Goal: Check status: Check status

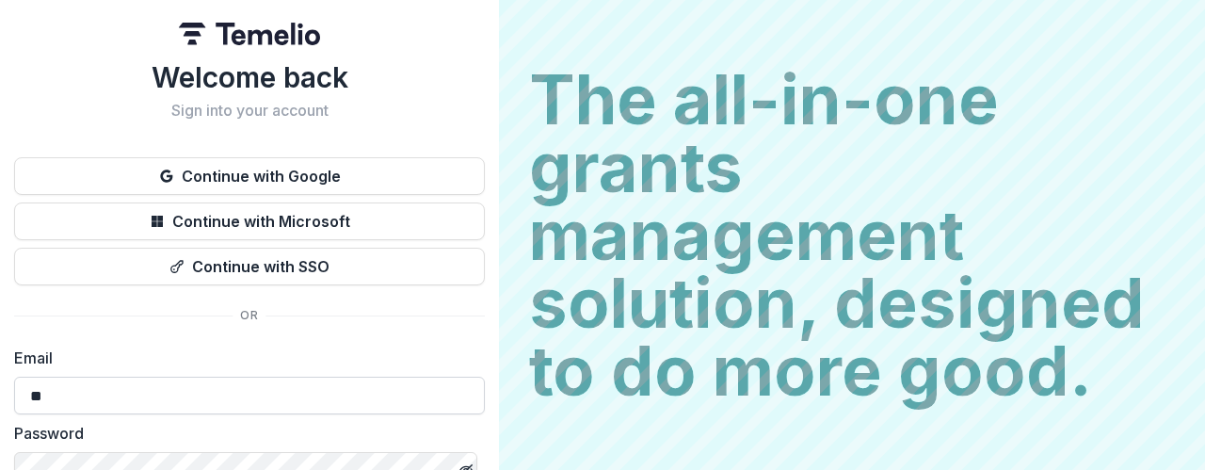
type input "**********"
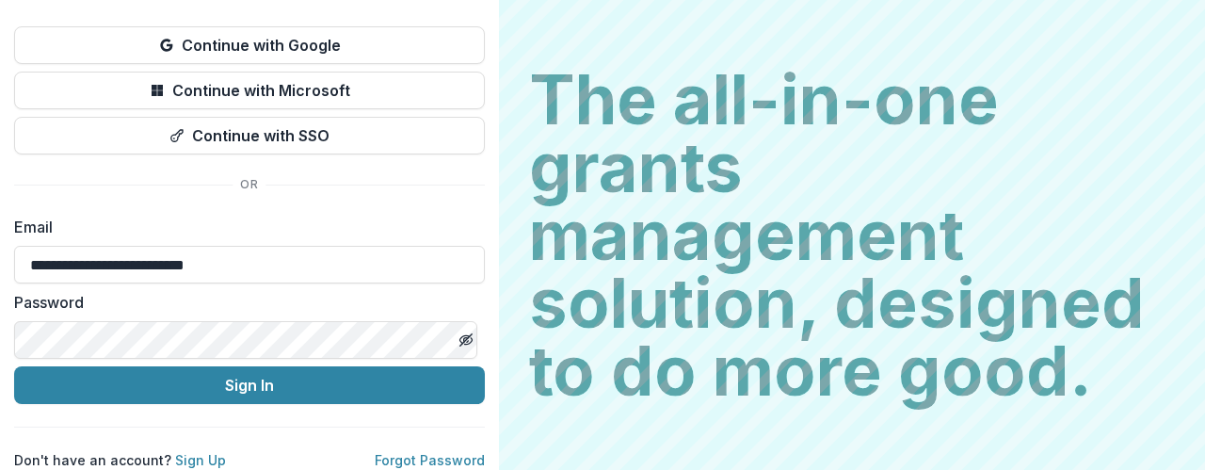
scroll to position [145, 0]
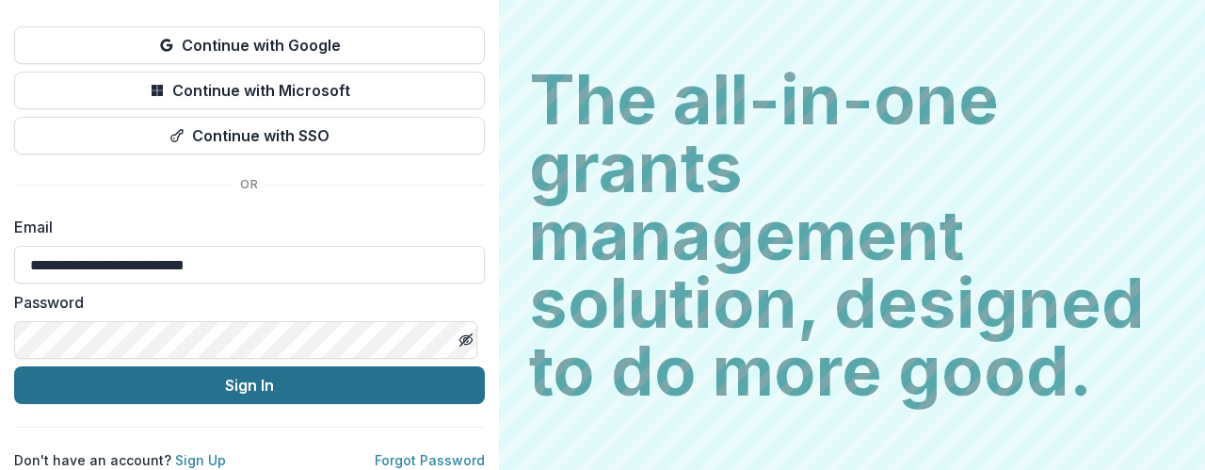
click at [226, 376] on button "Sign In" at bounding box center [249, 385] width 471 height 38
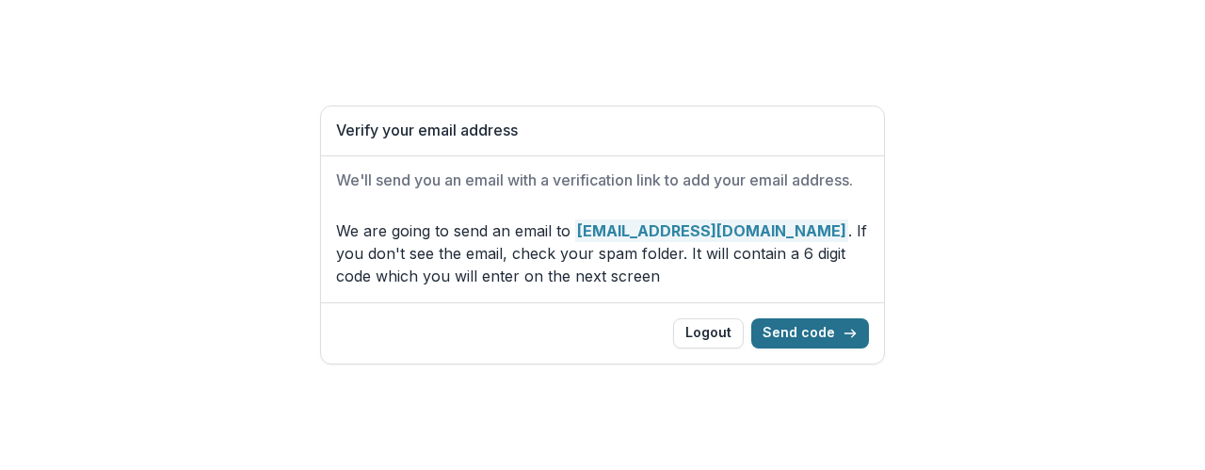
click at [851, 330] on icon "button" at bounding box center [849, 333] width 15 height 15
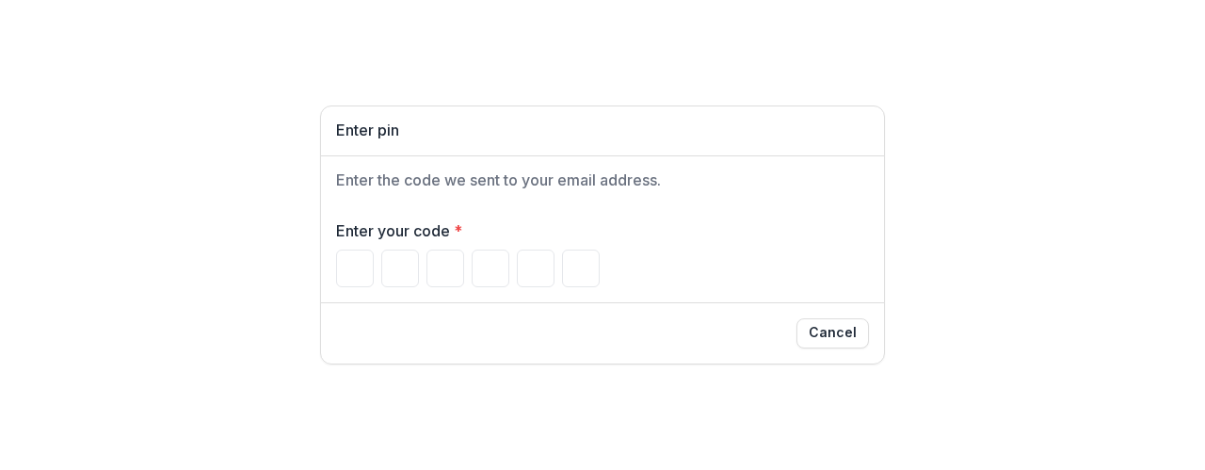
type input "*"
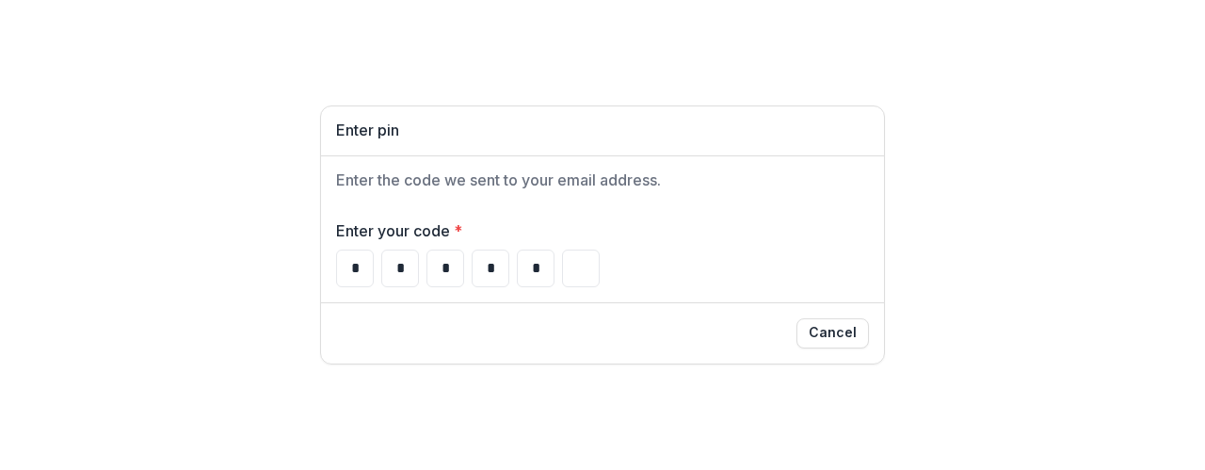
type input "*"
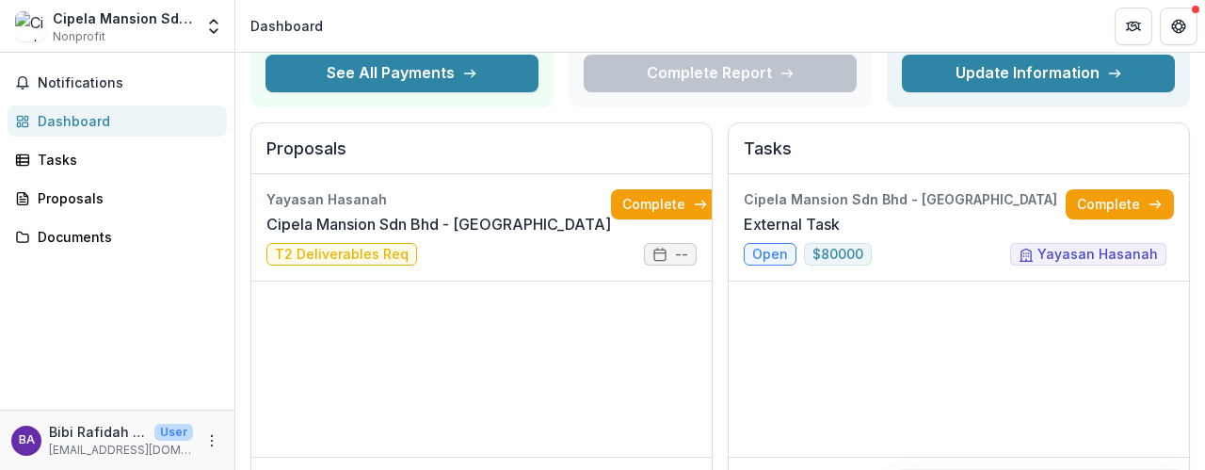
scroll to position [193, 0]
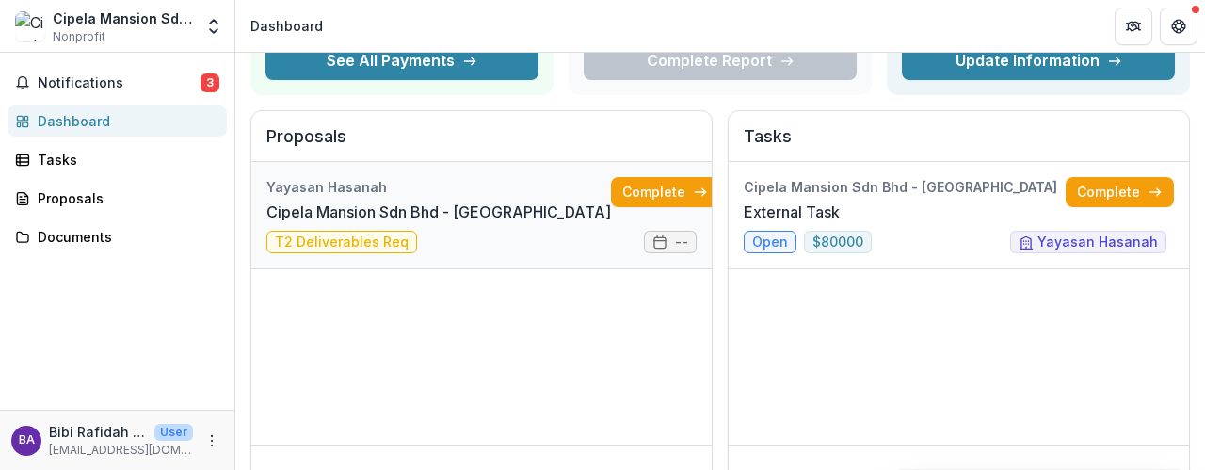
click at [363, 223] on link "Cipela Mansion Sdn Bhd - Cipela Mansion" at bounding box center [438, 211] width 344 height 23
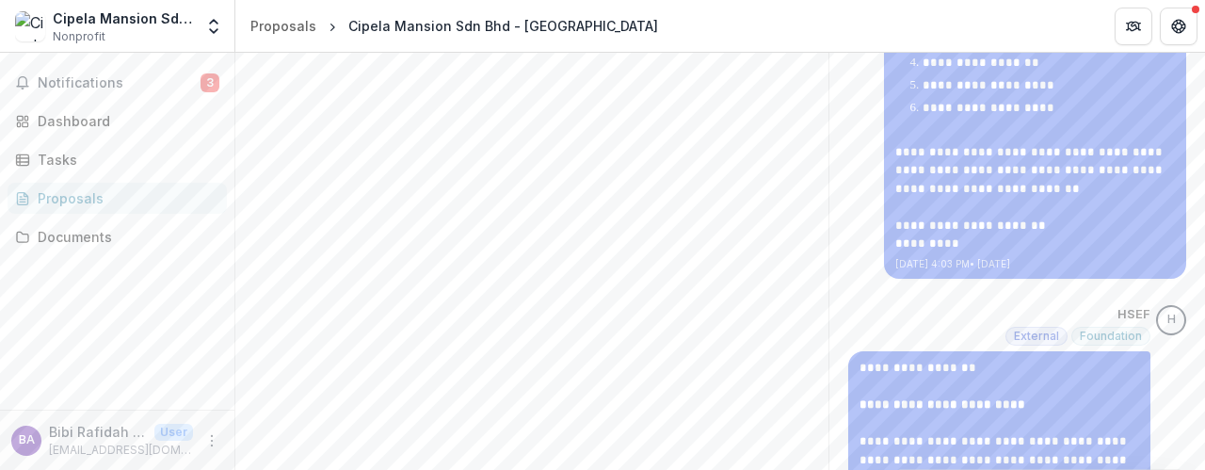
scroll to position [676, 0]
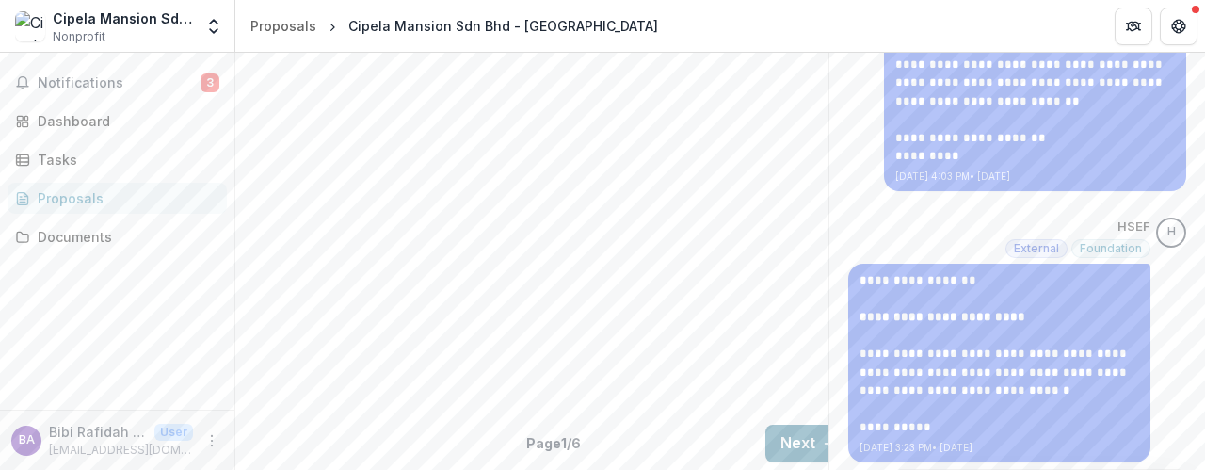
click at [781, 424] on button "Next" at bounding box center [809, 443] width 88 height 38
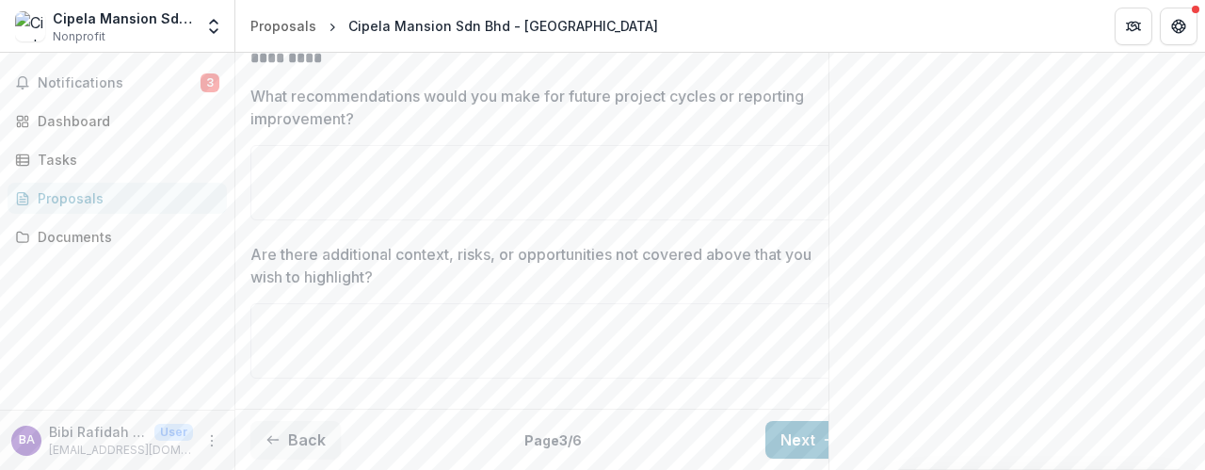
scroll to position [4633, 0]
click at [779, 432] on button "Next" at bounding box center [809, 440] width 88 height 38
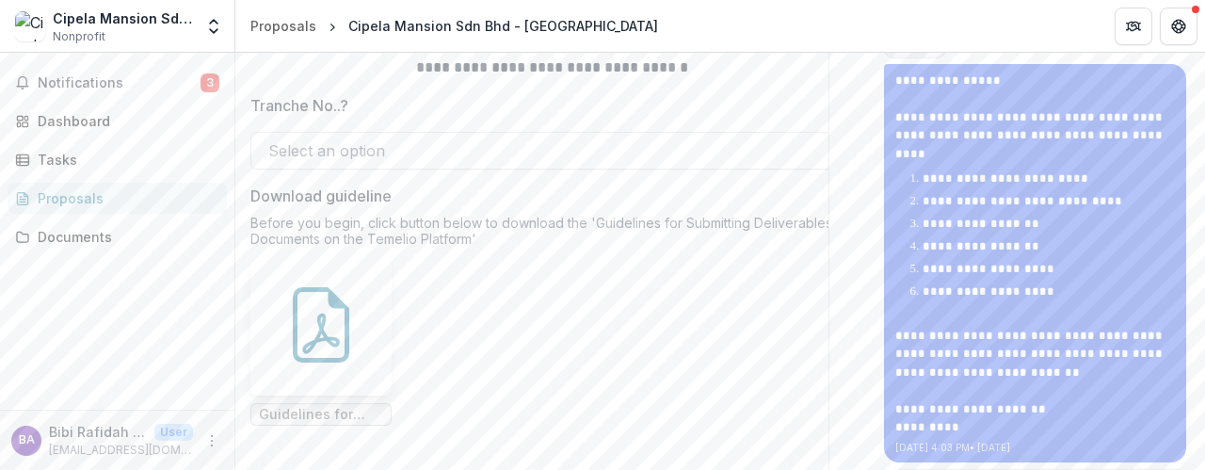
scroll to position [406, 0]
click at [342, 163] on div at bounding box center [534, 149] width 533 height 26
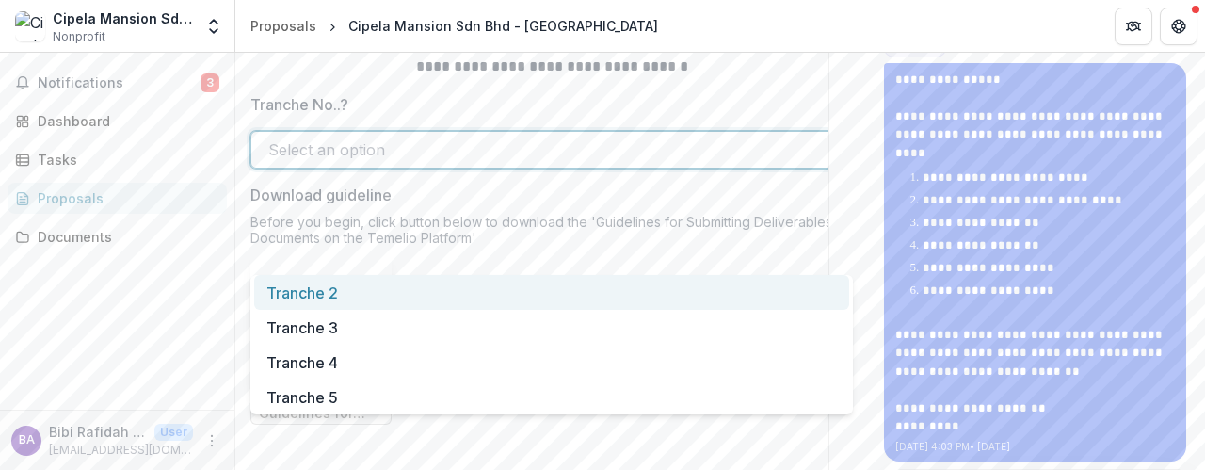
click at [332, 292] on div "Tranche 2" at bounding box center [551, 292] width 595 height 35
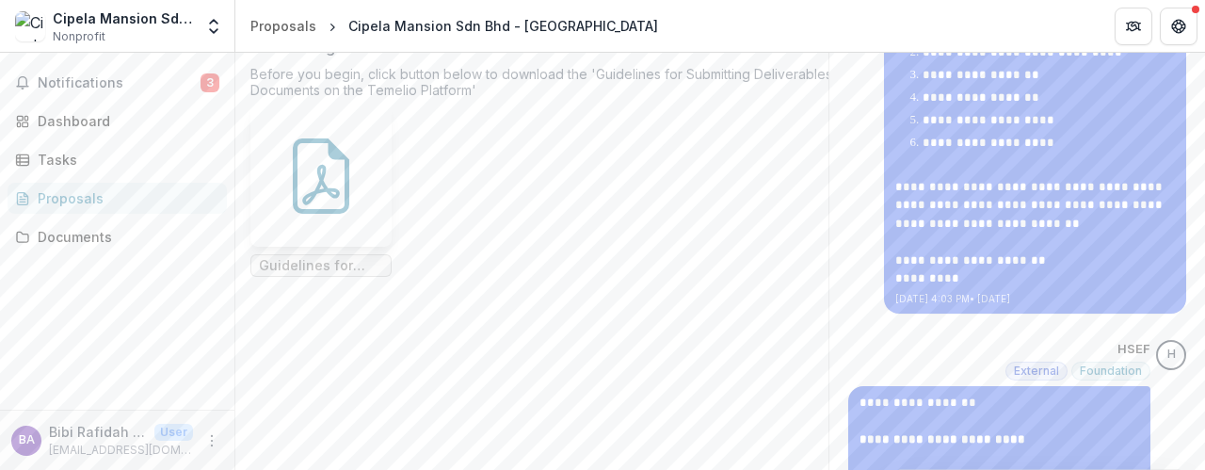
scroll to position [676, 0]
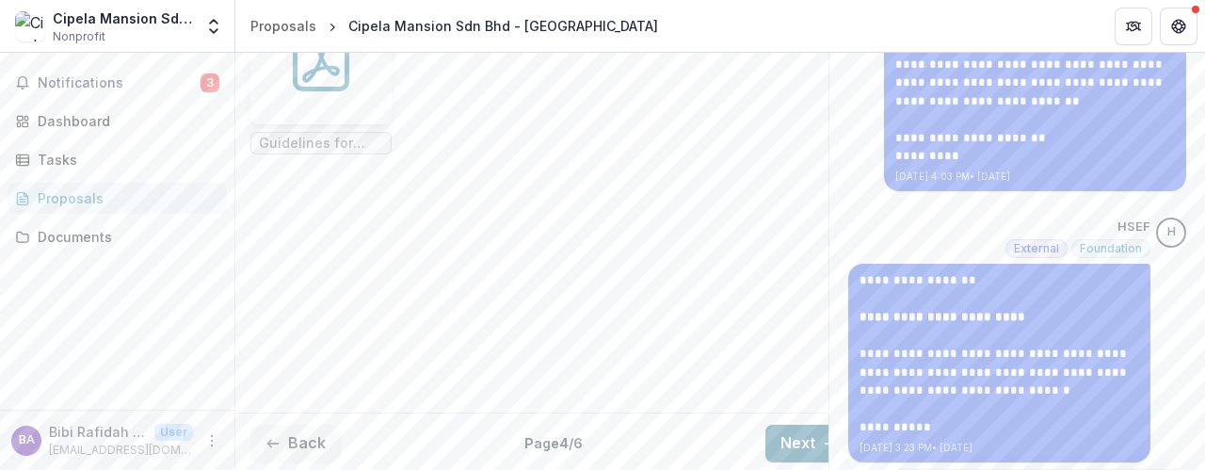
click at [808, 424] on button "Next" at bounding box center [809, 443] width 88 height 38
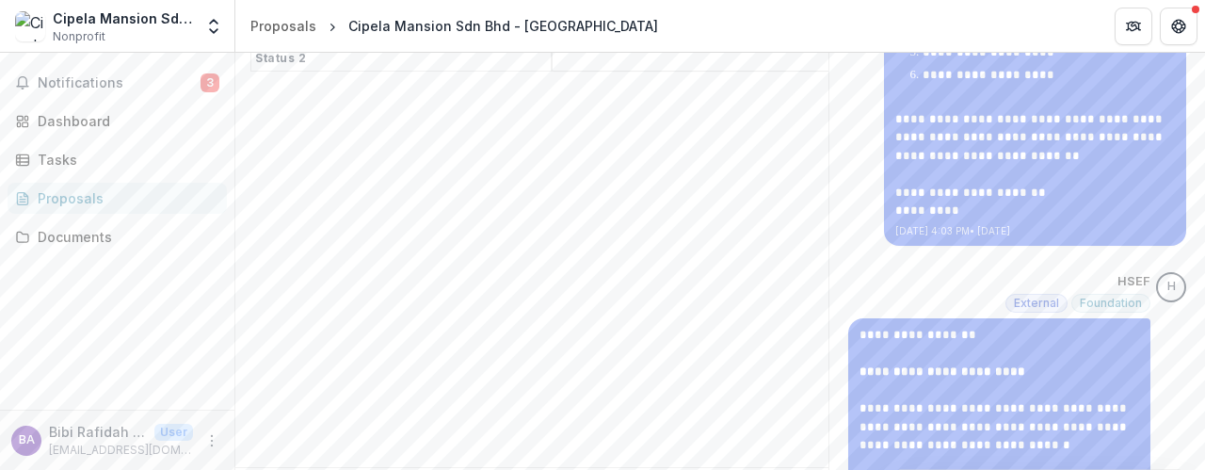
scroll to position [634, 0]
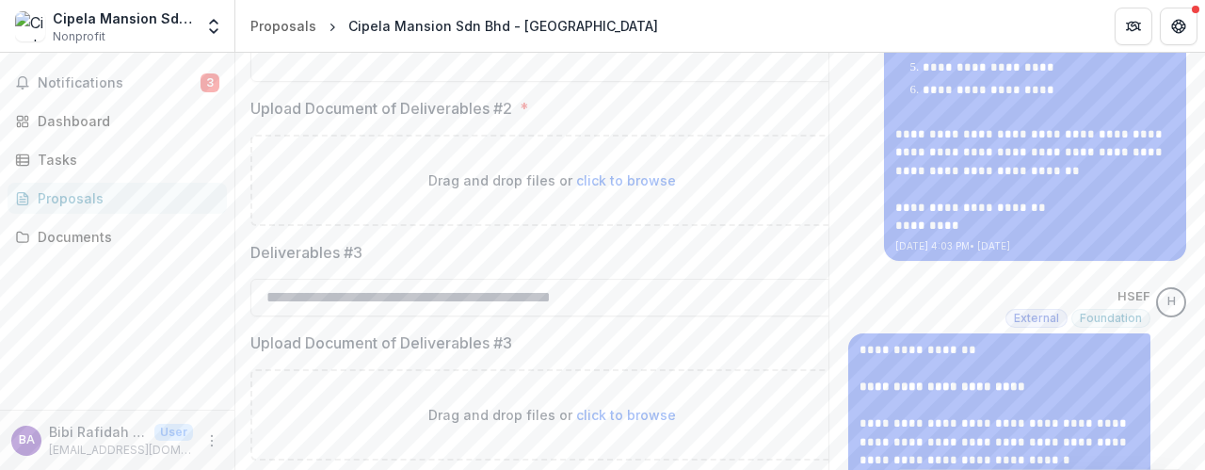
scroll to position [619, 0]
